Goal: Find contact information: Obtain details needed to contact an individual or organization

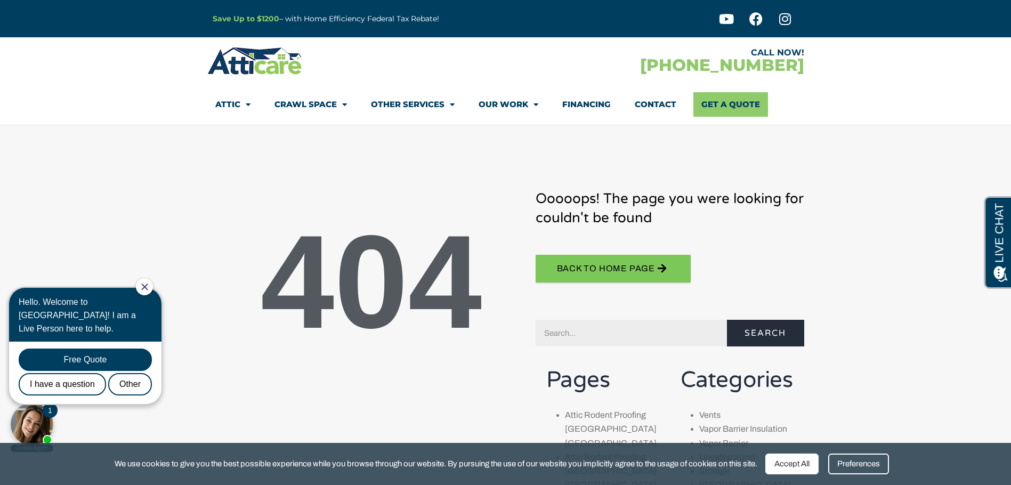
click at [264, 68] on img at bounding box center [254, 60] width 95 height 31
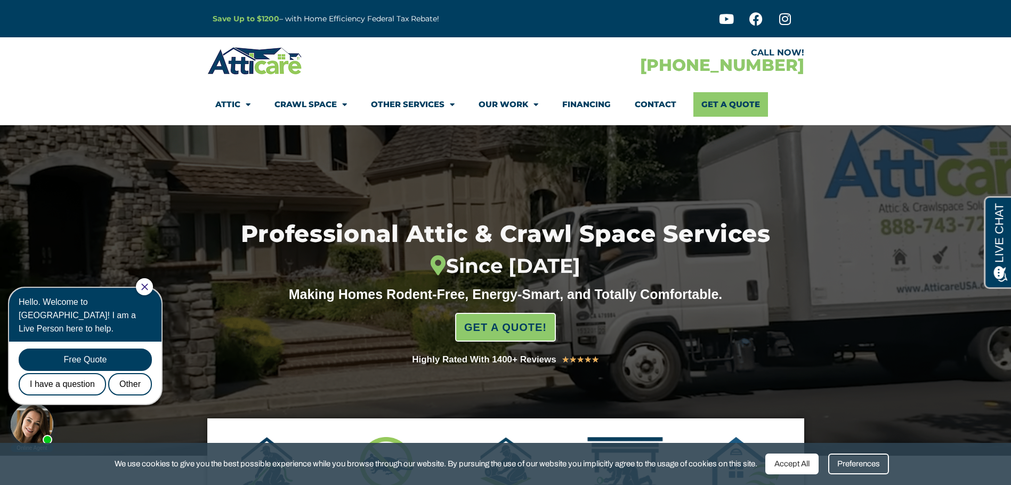
click at [658, 107] on link "Contact" at bounding box center [655, 104] width 42 height 25
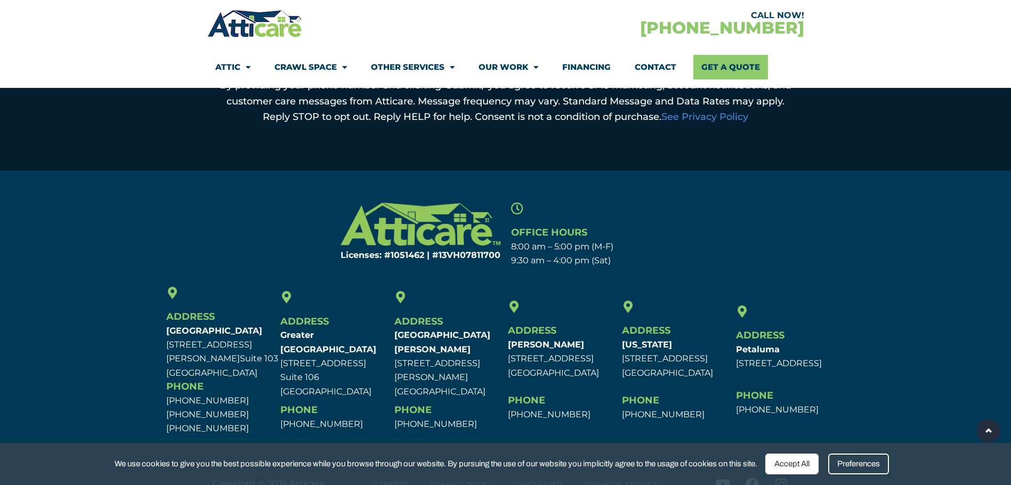
scroll to position [679, 0]
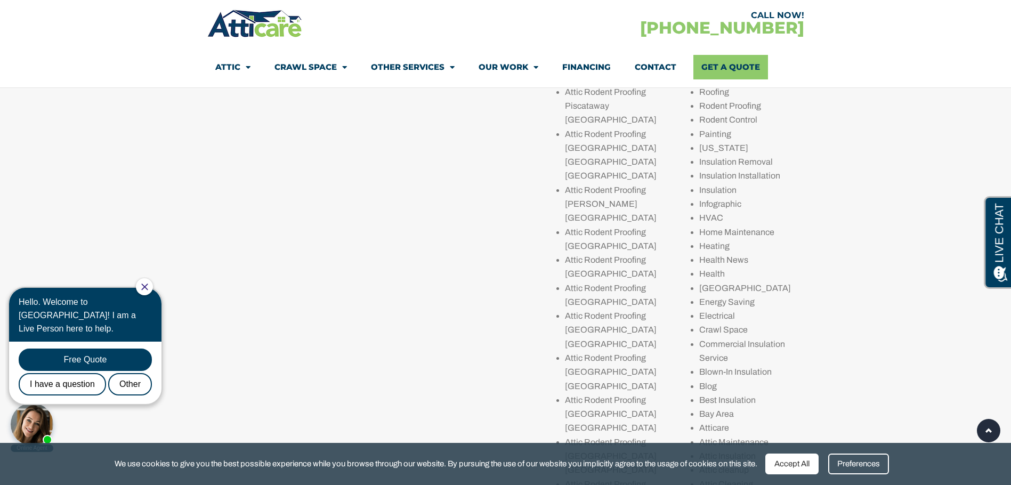
scroll to position [266, 0]
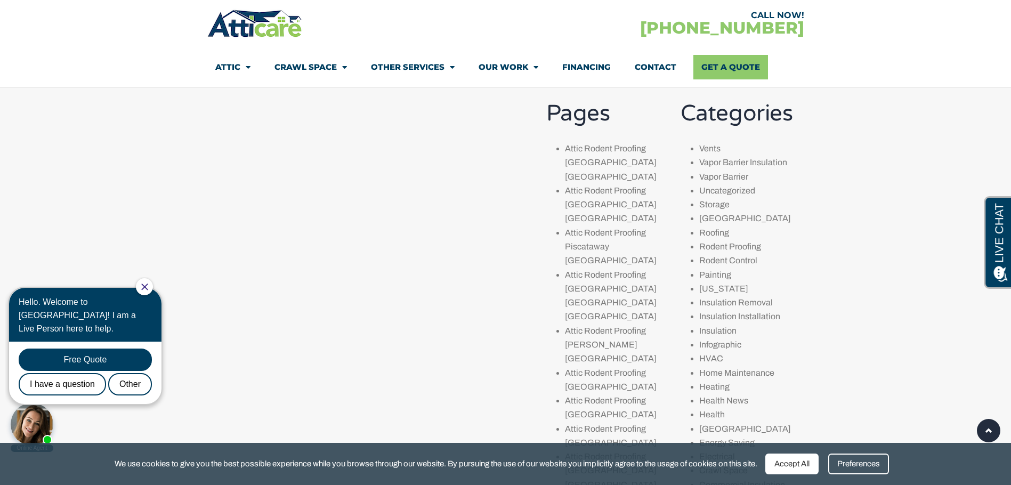
click at [743, 178] on link "Vapor Barrier" at bounding box center [723, 176] width 49 height 9
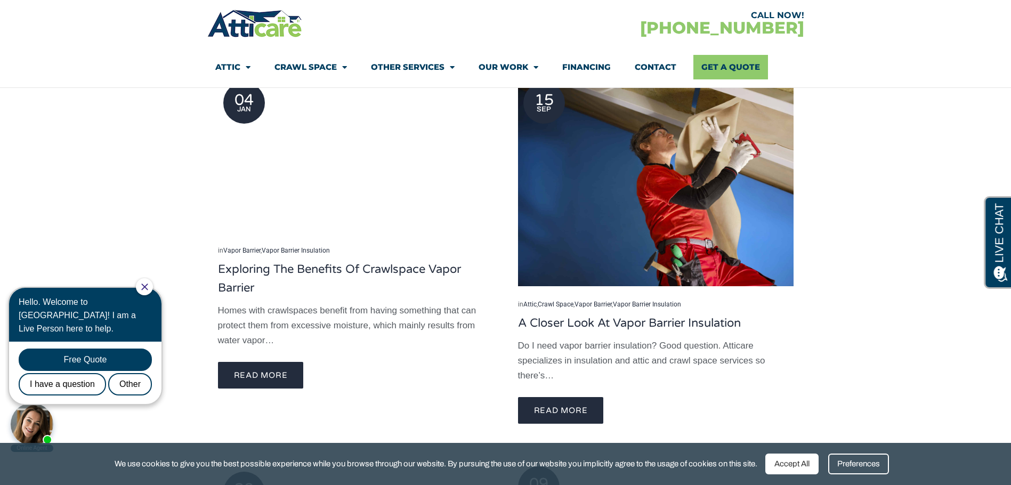
scroll to position [107, 0]
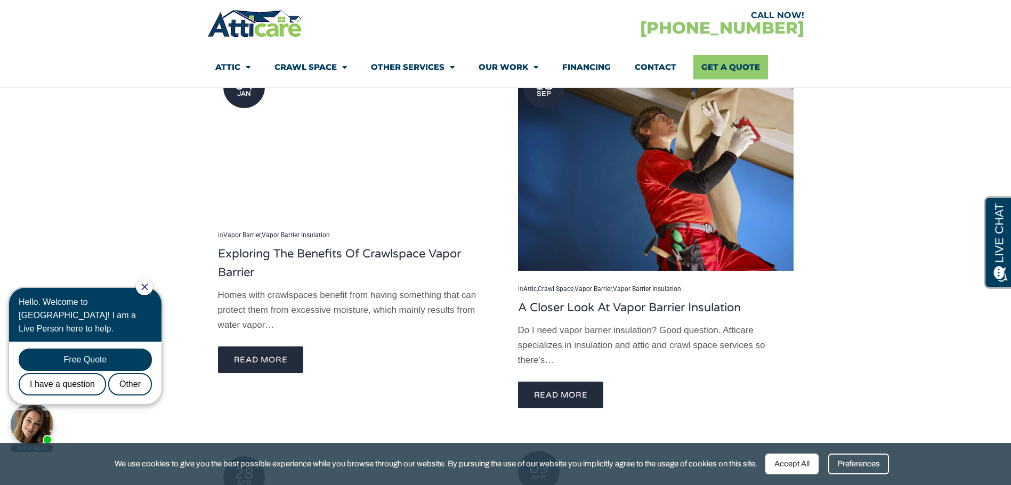
click at [655, 69] on link "Contact" at bounding box center [655, 67] width 42 height 25
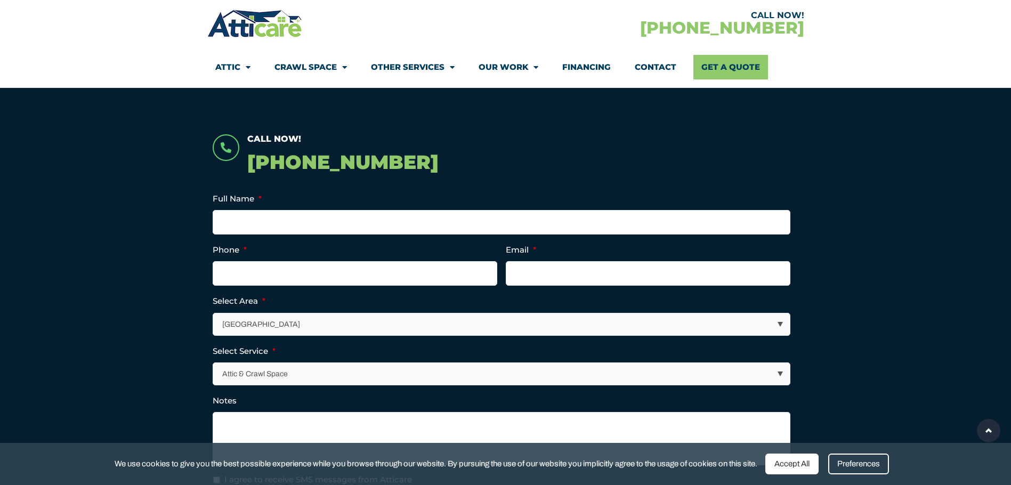
scroll to position [213, 0]
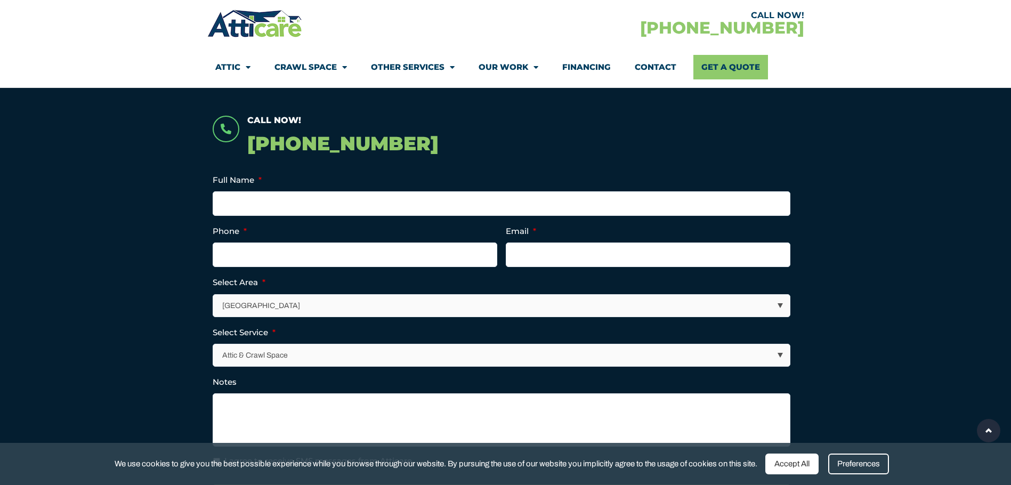
click at [780, 303] on select "[GEOGRAPHIC_DATA] [GEOGRAPHIC_DATA] [US_STATE] / [US_STATE] Area Other Areas" at bounding box center [502, 306] width 576 height 22
click at [872, 298] on section "Call Now! [PHONE_NUMBER] Full Name * Phone * Email * Select Area * [GEOGRAPHIC_…" at bounding box center [505, 343] width 1011 height 551
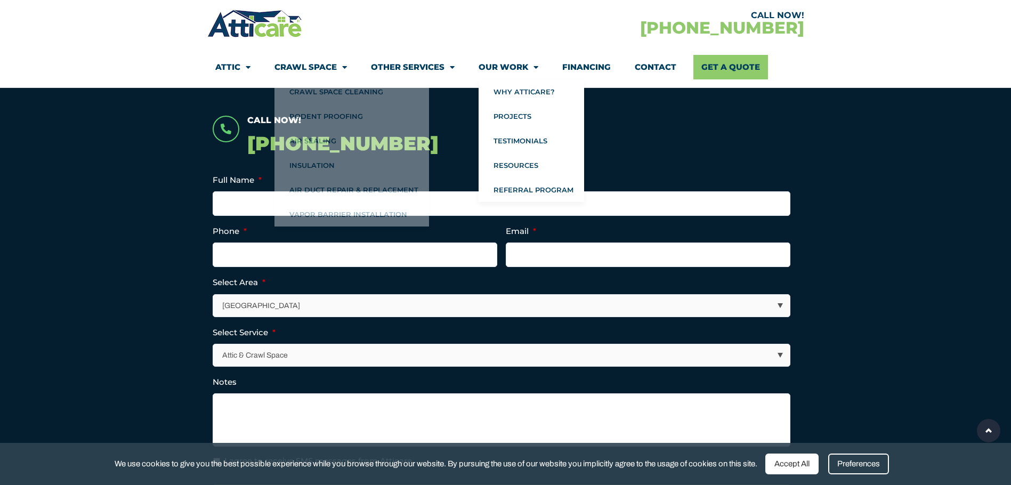
click at [489, 63] on link "Our Work" at bounding box center [508, 67] width 60 height 25
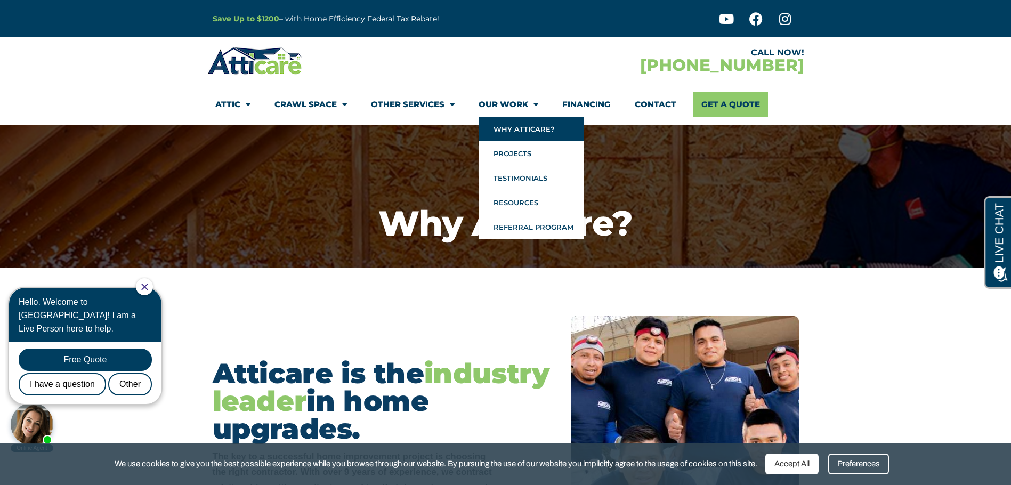
click at [512, 107] on link "Our Work" at bounding box center [508, 104] width 60 height 25
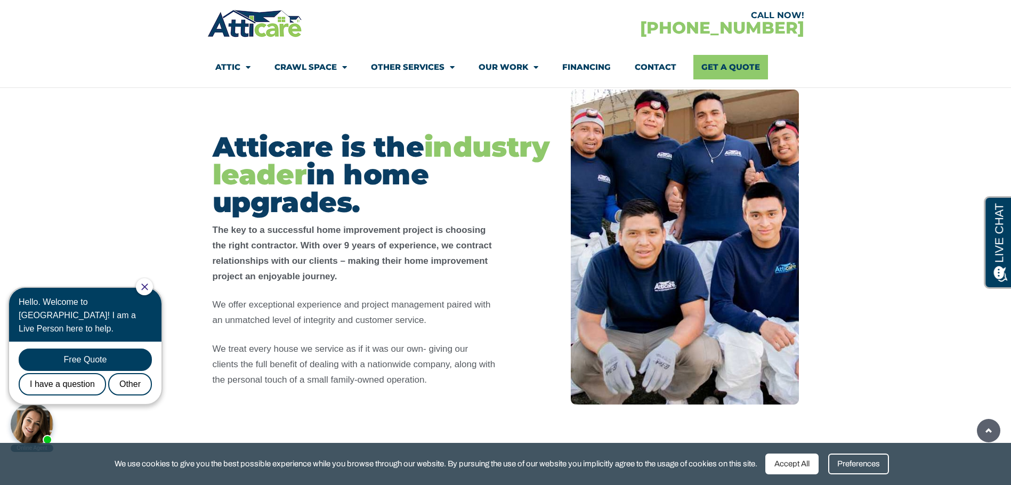
scroll to position [266, 0]
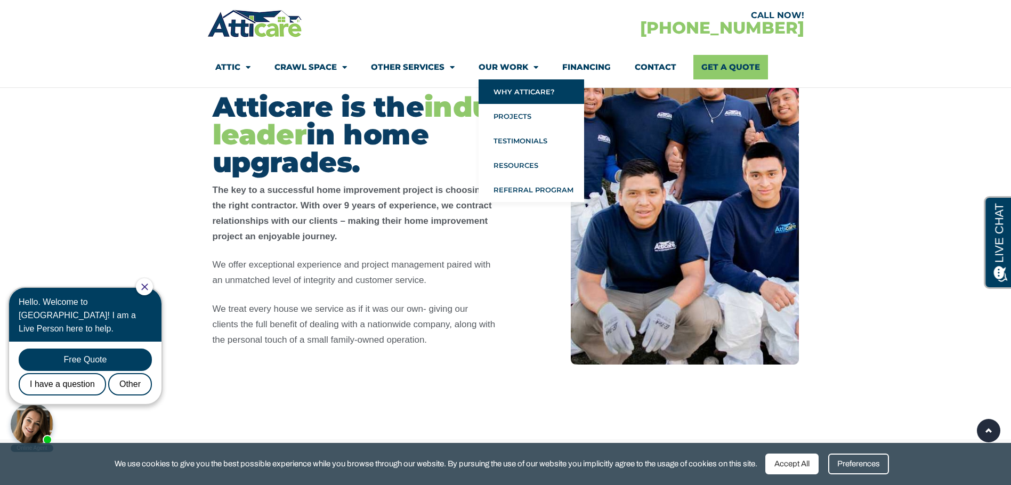
click at [514, 67] on link "Our Work" at bounding box center [508, 67] width 60 height 25
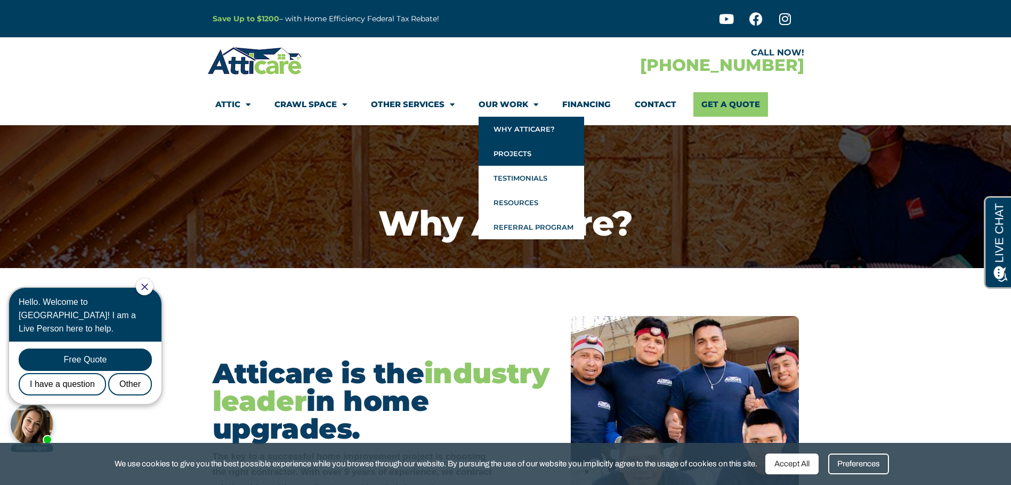
click at [512, 150] on link "Projects" at bounding box center [530, 153] width 105 height 25
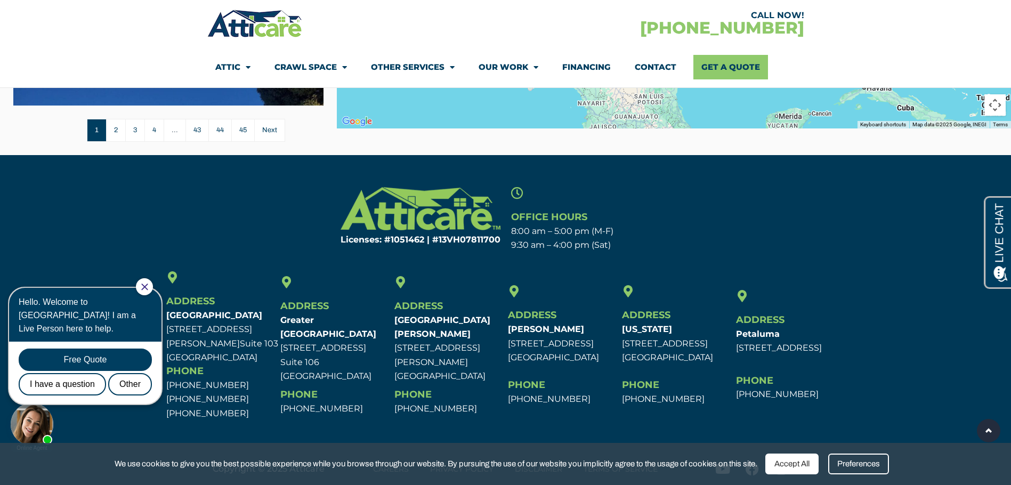
scroll to position [579, 0]
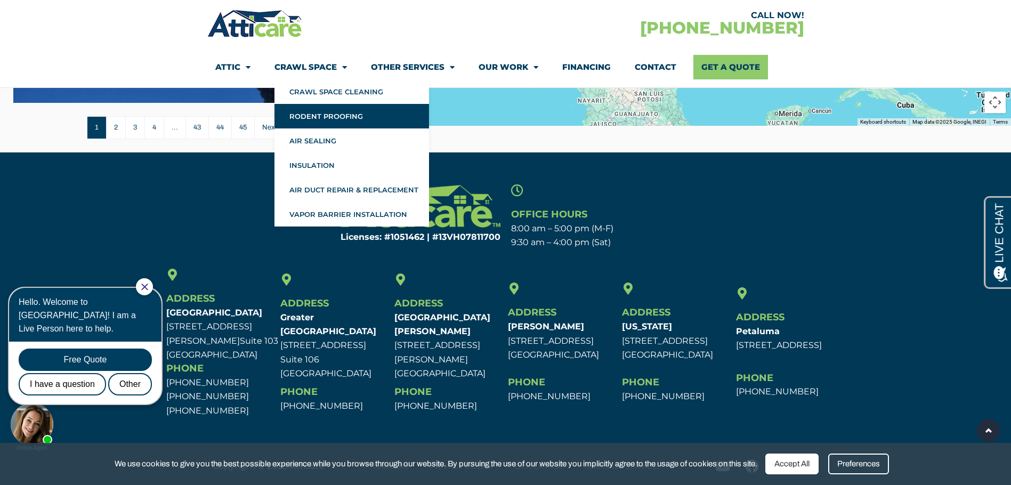
click at [323, 121] on link "Rodent Proofing" at bounding box center [351, 116] width 154 height 25
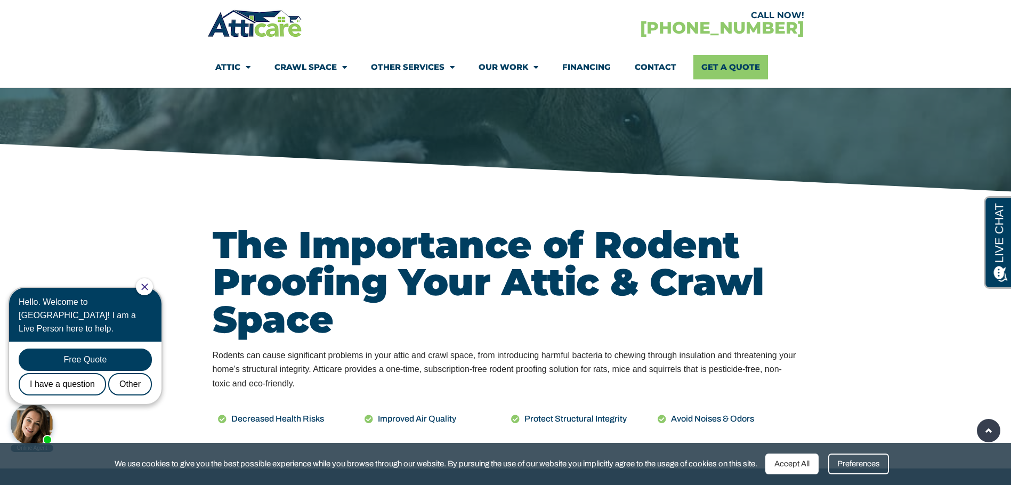
scroll to position [373, 0]
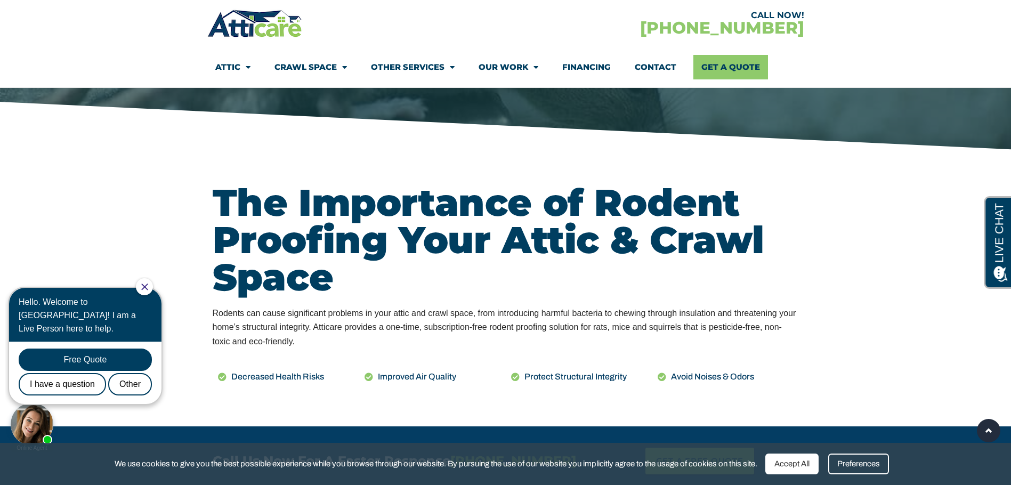
click at [666, 67] on link "Contact" at bounding box center [655, 67] width 42 height 25
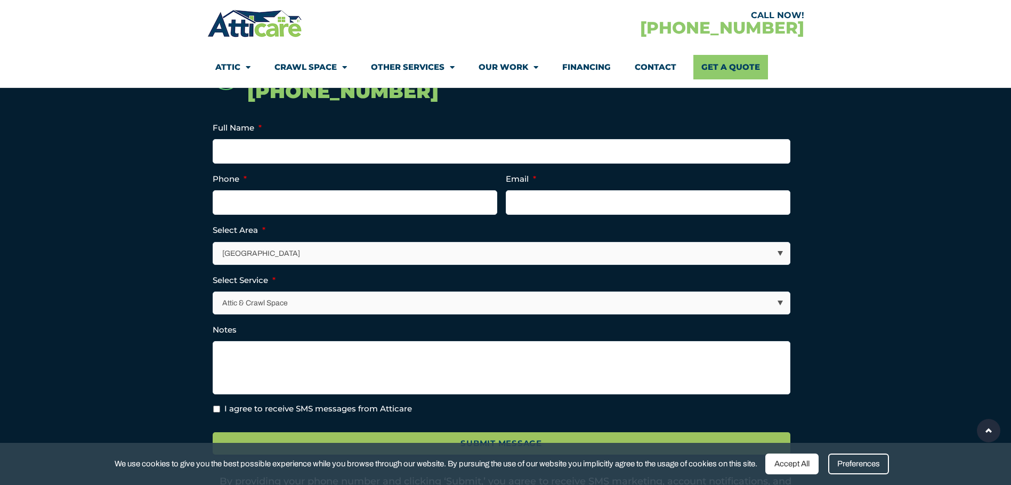
scroll to position [266, 0]
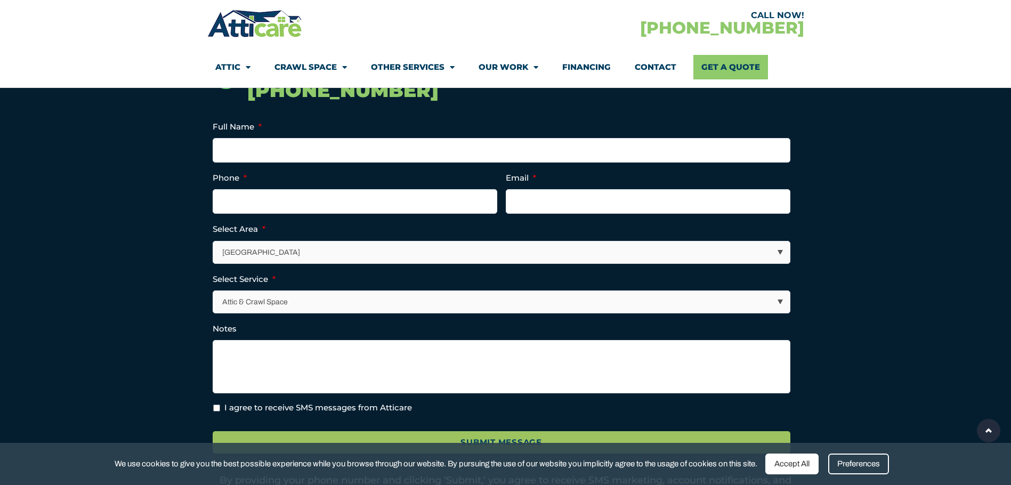
click at [779, 254] on select "[GEOGRAPHIC_DATA] [GEOGRAPHIC_DATA] [US_STATE] / [US_STATE] Area Other Areas" at bounding box center [502, 252] width 576 height 22
